Goal: Navigation & Orientation: Understand site structure

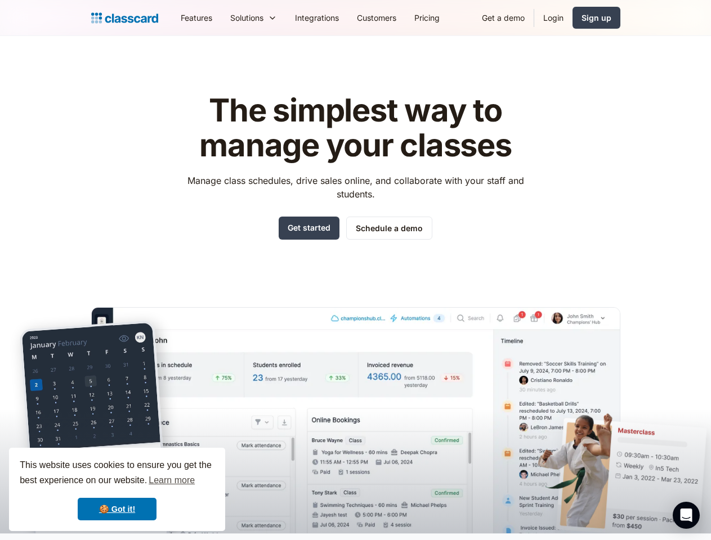
click at [355, 270] on div "The simplest way to manage your classes Manage class schedules, drive sales onl…" at bounding box center [355, 304] width 529 height 458
click at [117, 490] on div "This website uses cookies to ensure you get the best experience on our website.…" at bounding box center [117, 489] width 216 height 83
click at [396, 17] on nav "Features Resources Blog The latest industry news, updates and info. Customer st…" at bounding box center [396, 17] width 449 height 25
click at [221, 17] on div "Solutions Sports academy Swim school Dance studio Gymnastics Music school Marti…" at bounding box center [253, 17] width 65 height 25
click at [686, 516] on icon "Open Intercom Messenger" at bounding box center [686, 516] width 12 height 14
